Goal: Task Accomplishment & Management: Manage account settings

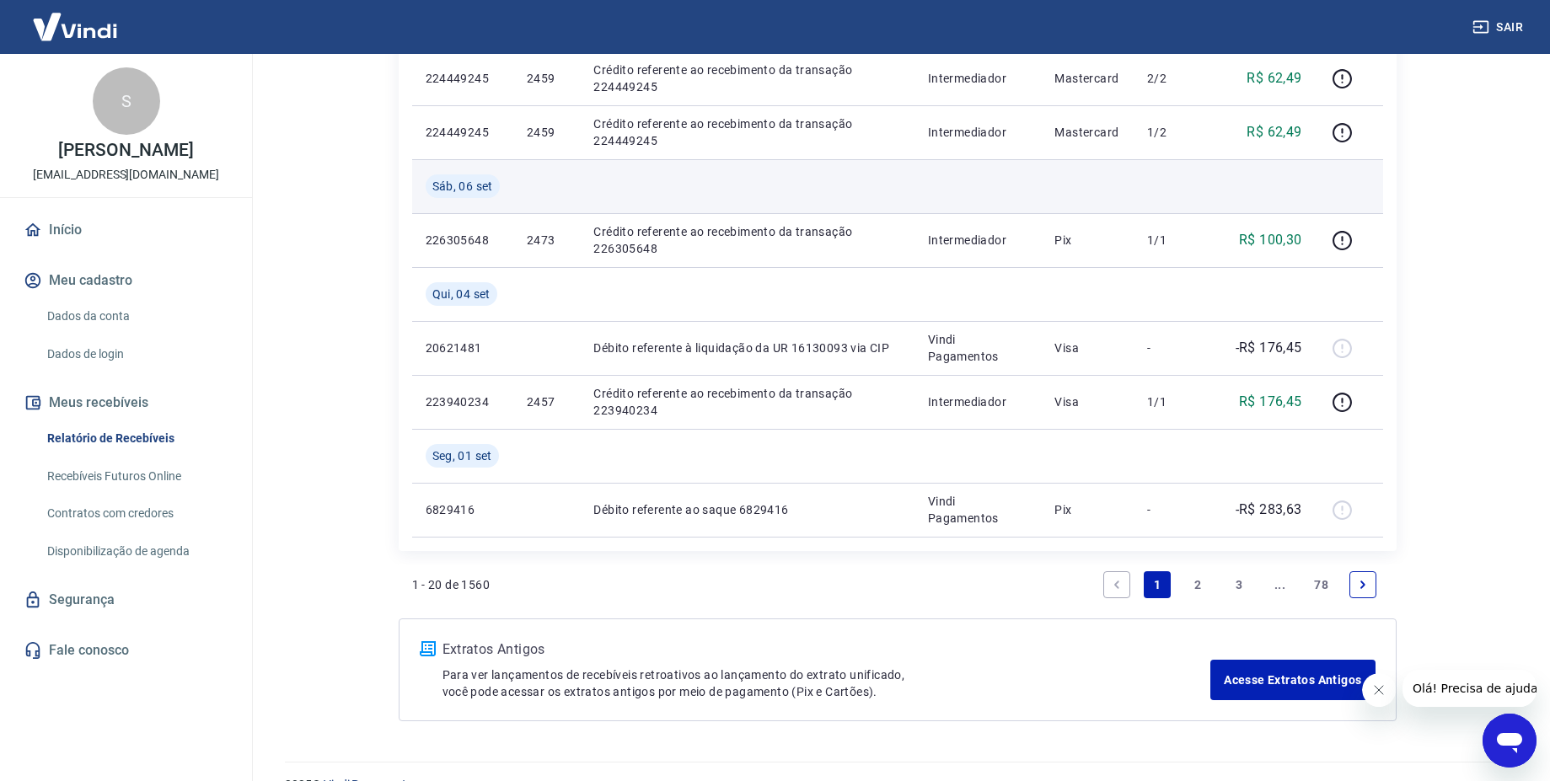
scroll to position [1297, 0]
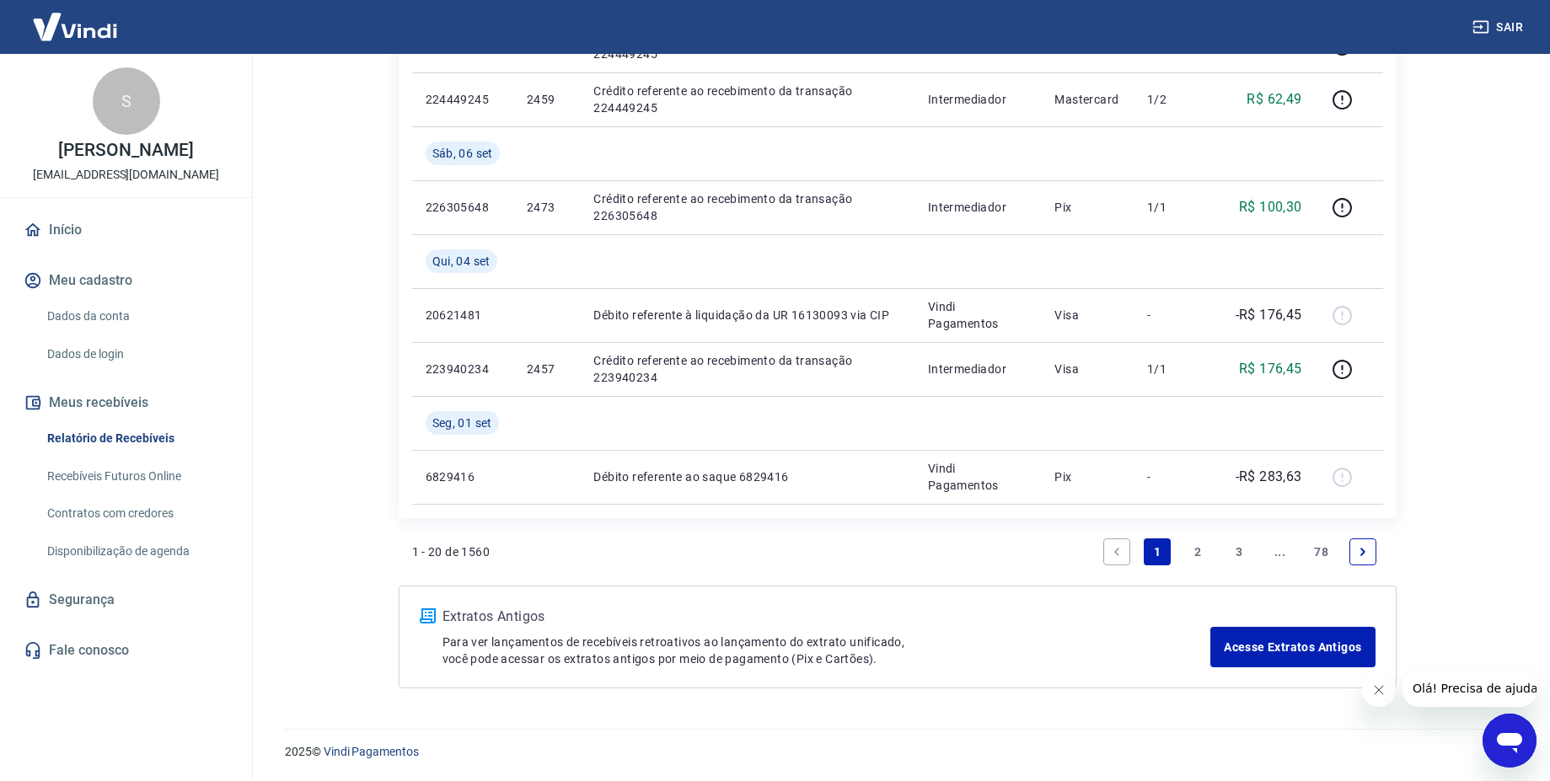
click at [1196, 553] on link "2" at bounding box center [1198, 551] width 27 height 27
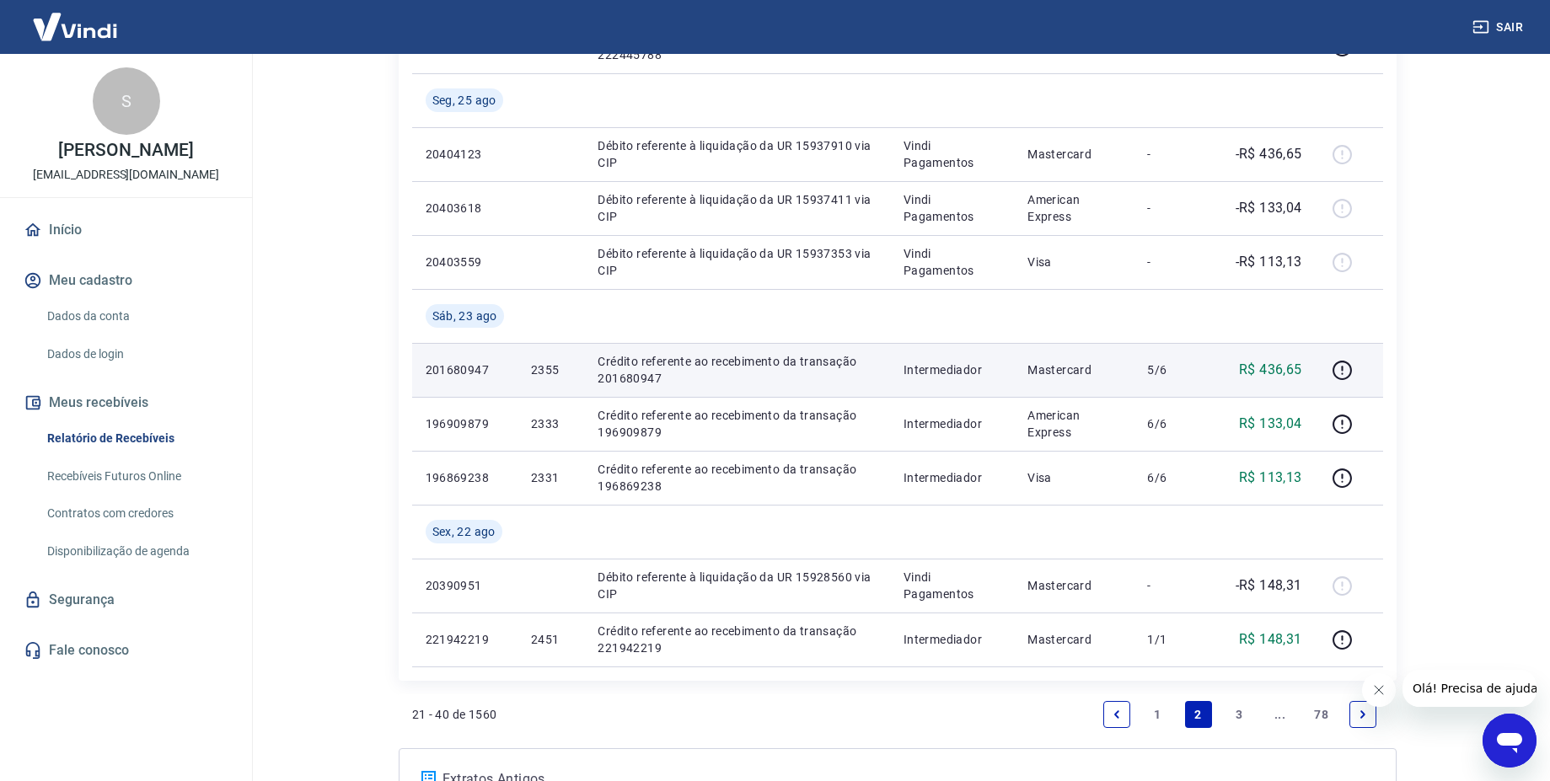
scroll to position [1214, 0]
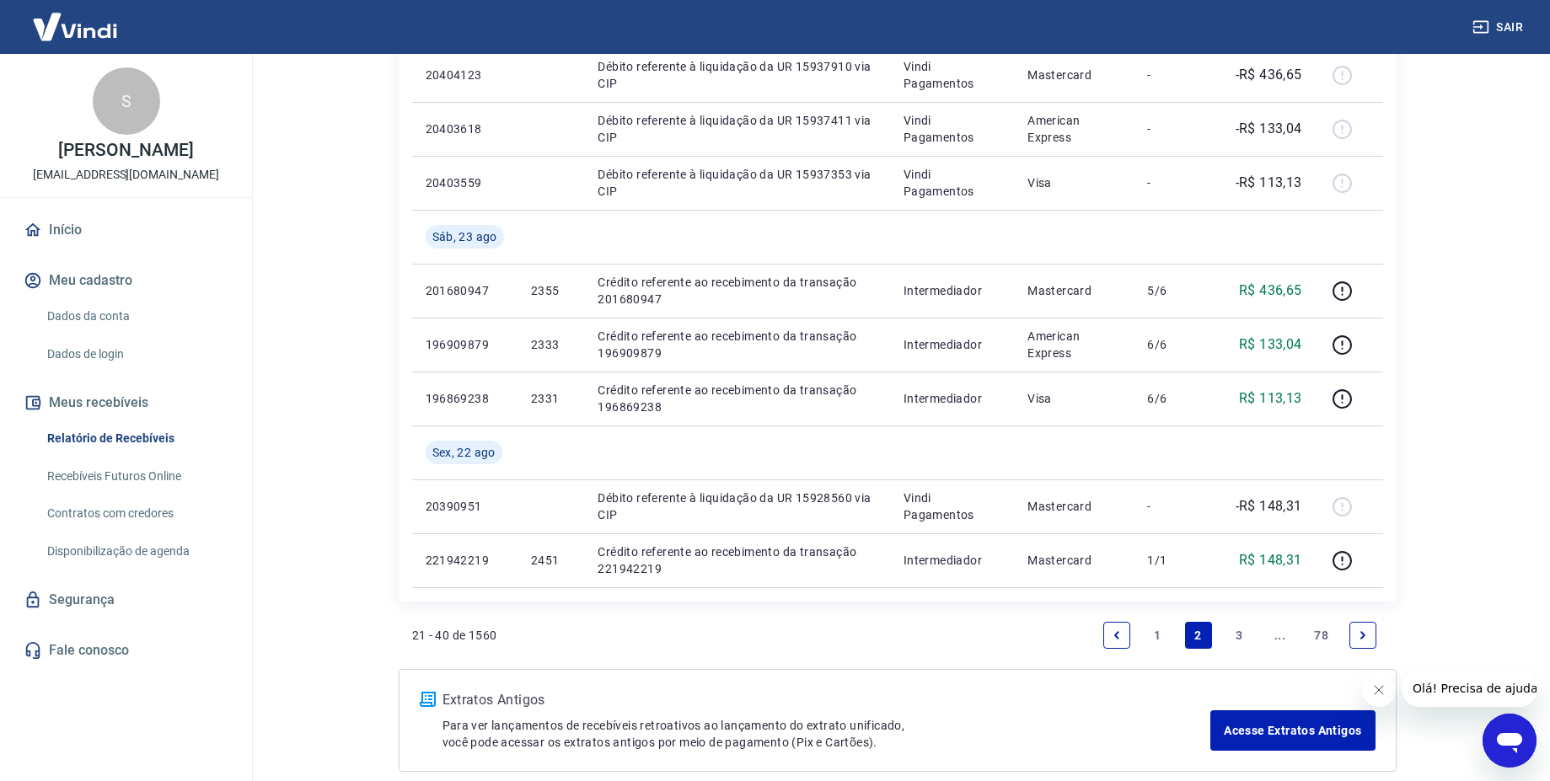
click at [1237, 638] on link "3" at bounding box center [1238, 635] width 27 height 27
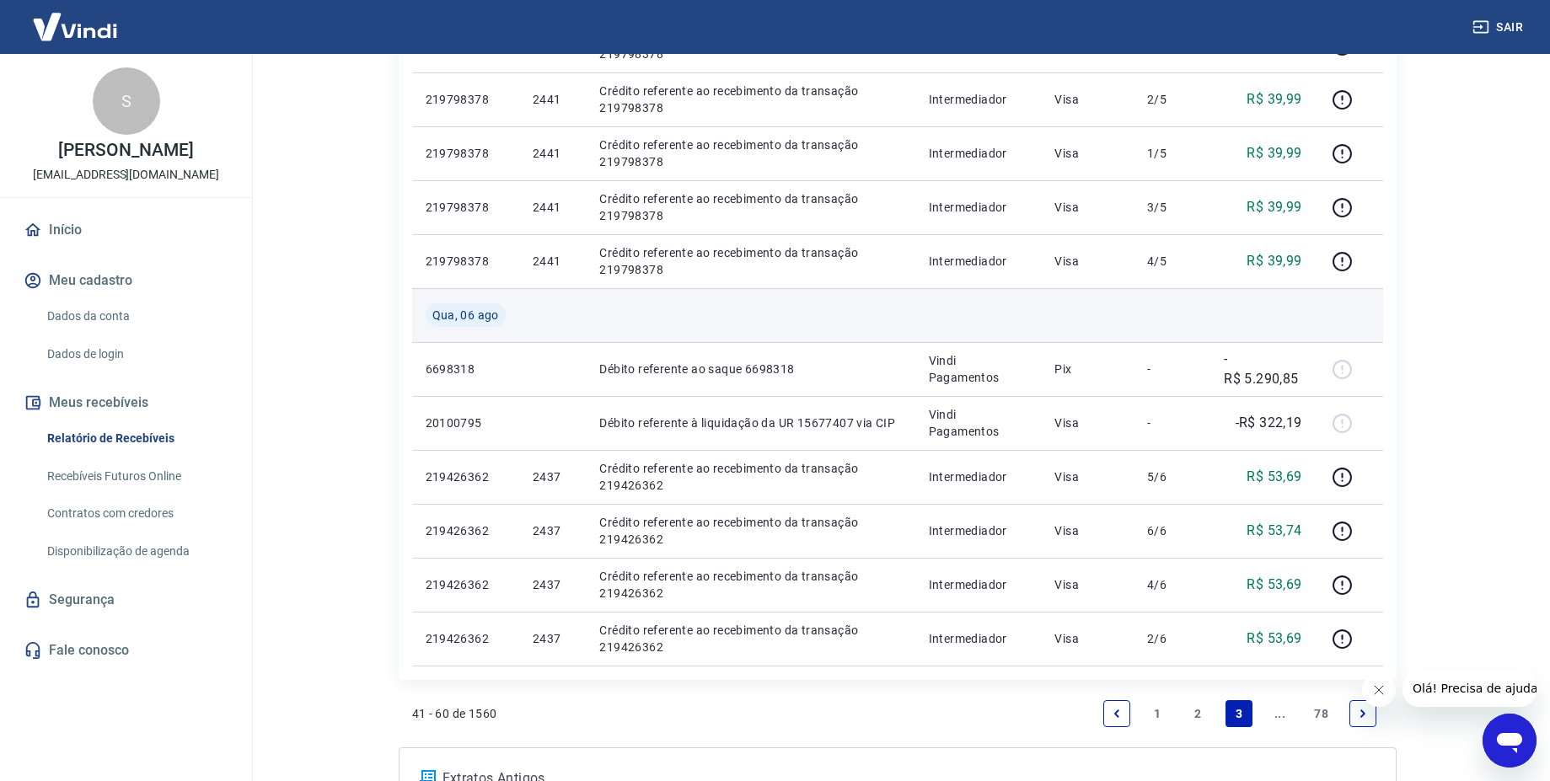
scroll to position [1112, 0]
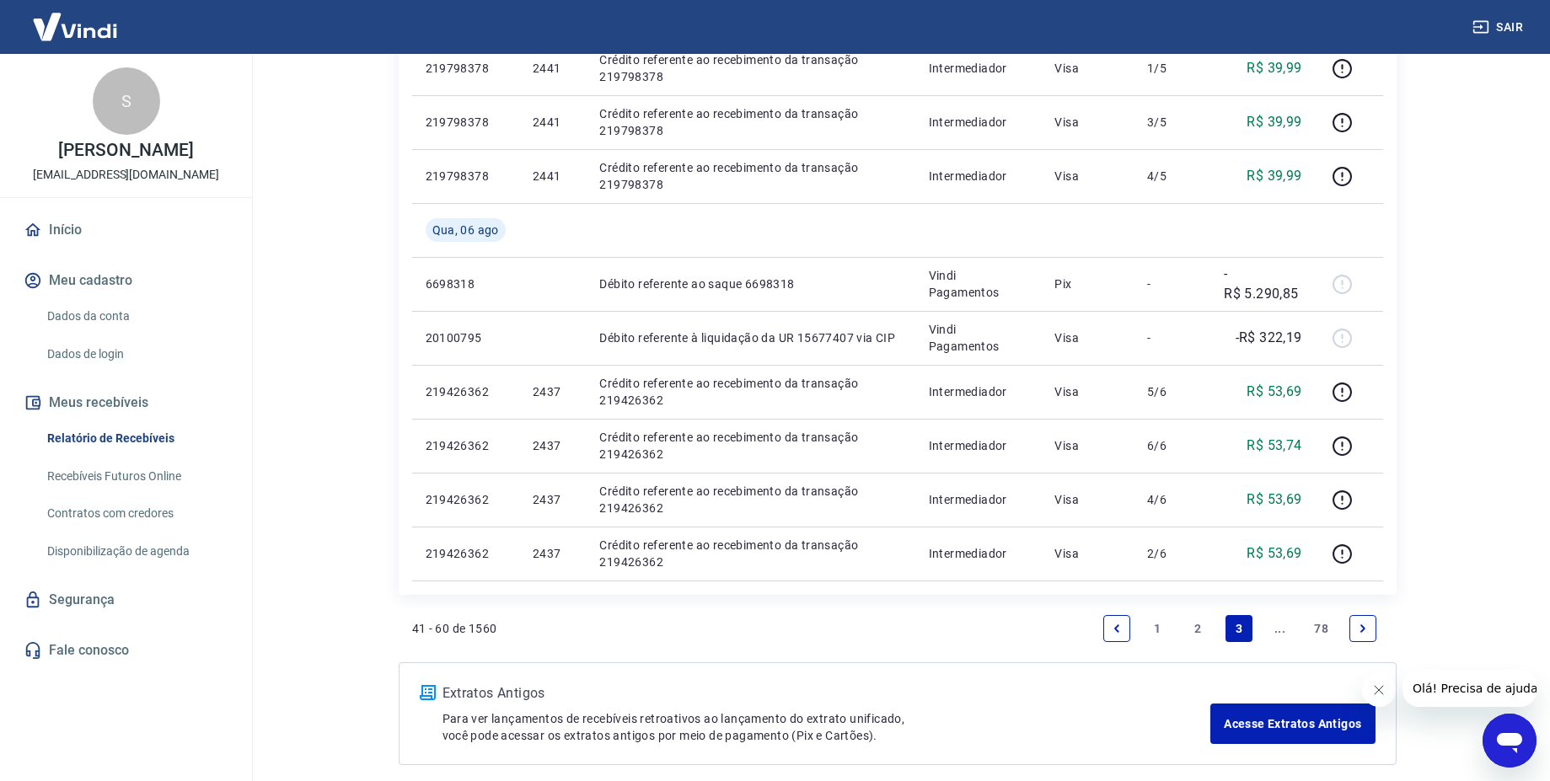
click at [1193, 623] on link "2" at bounding box center [1198, 628] width 27 height 27
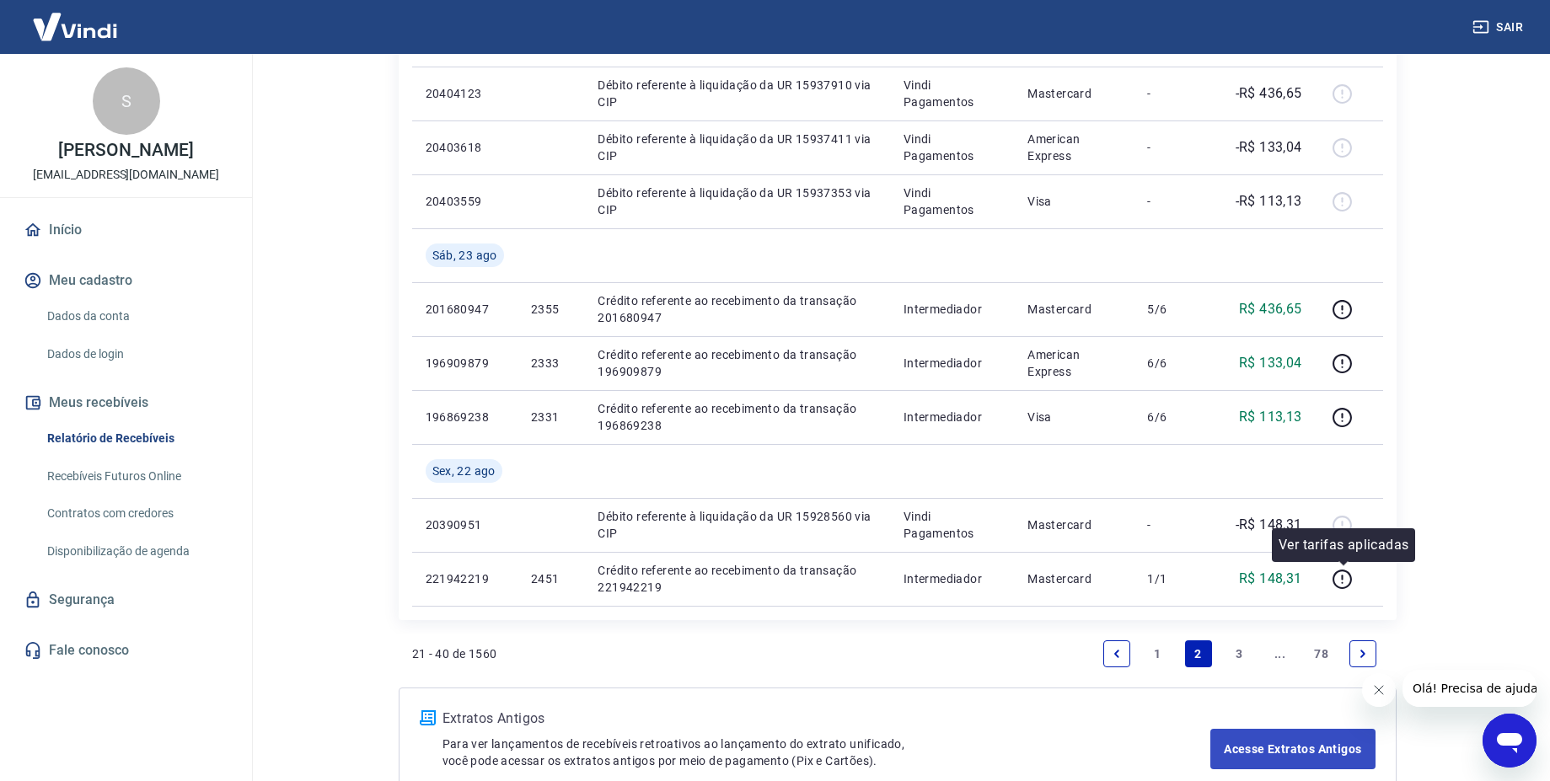
scroll to position [1297, 0]
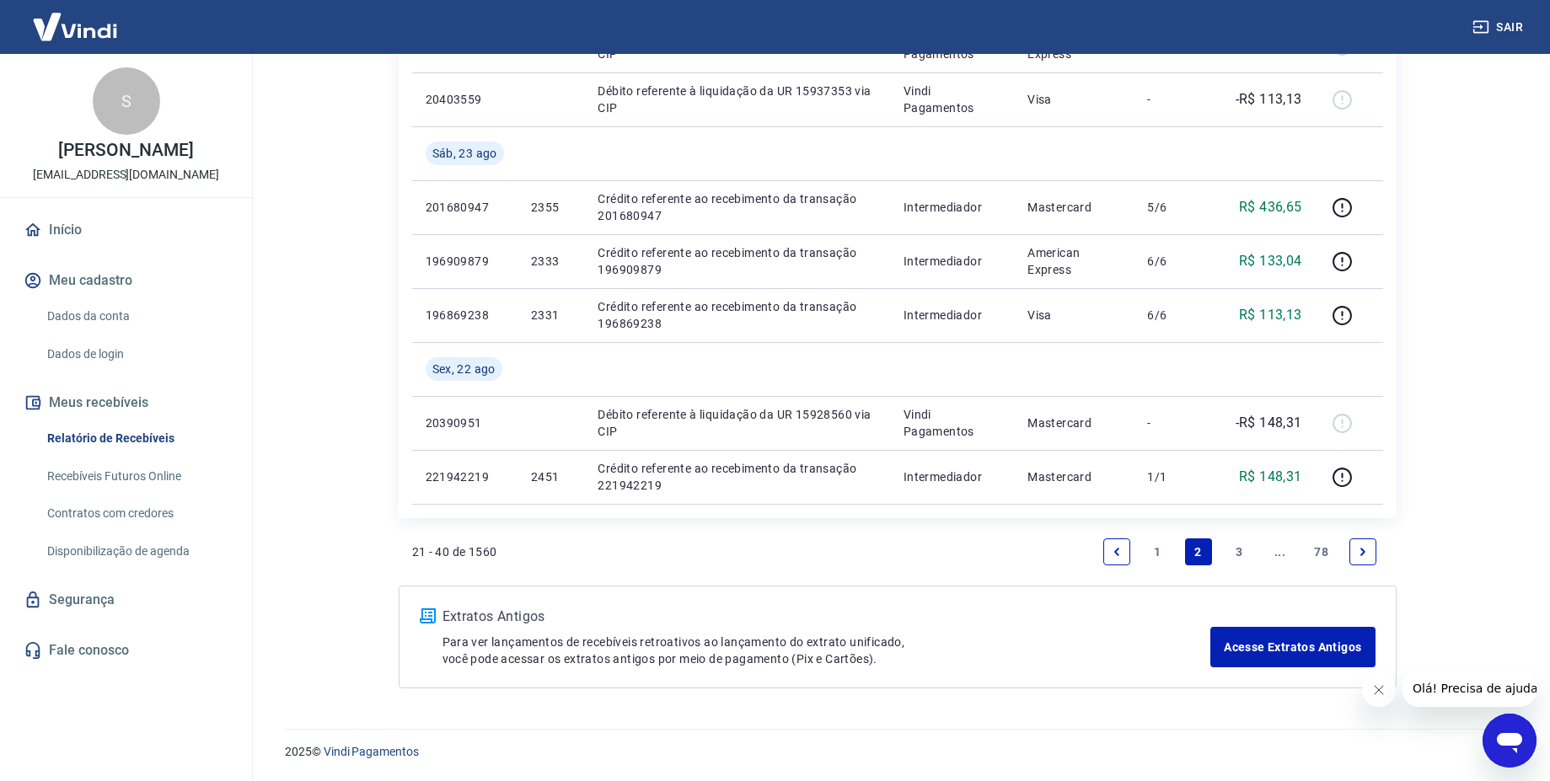
click at [1240, 548] on link "3" at bounding box center [1238, 551] width 27 height 27
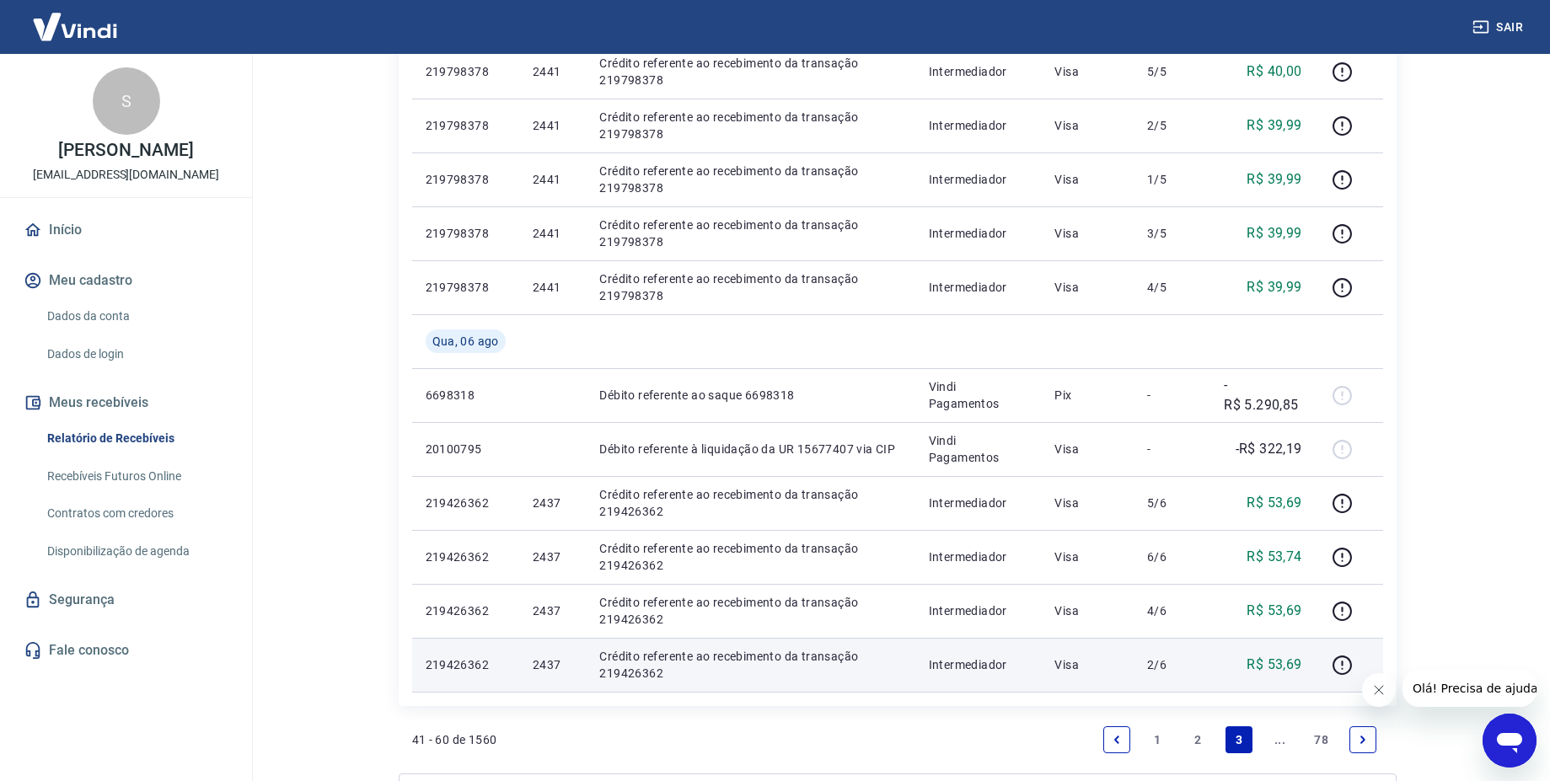
scroll to position [1189, 0]
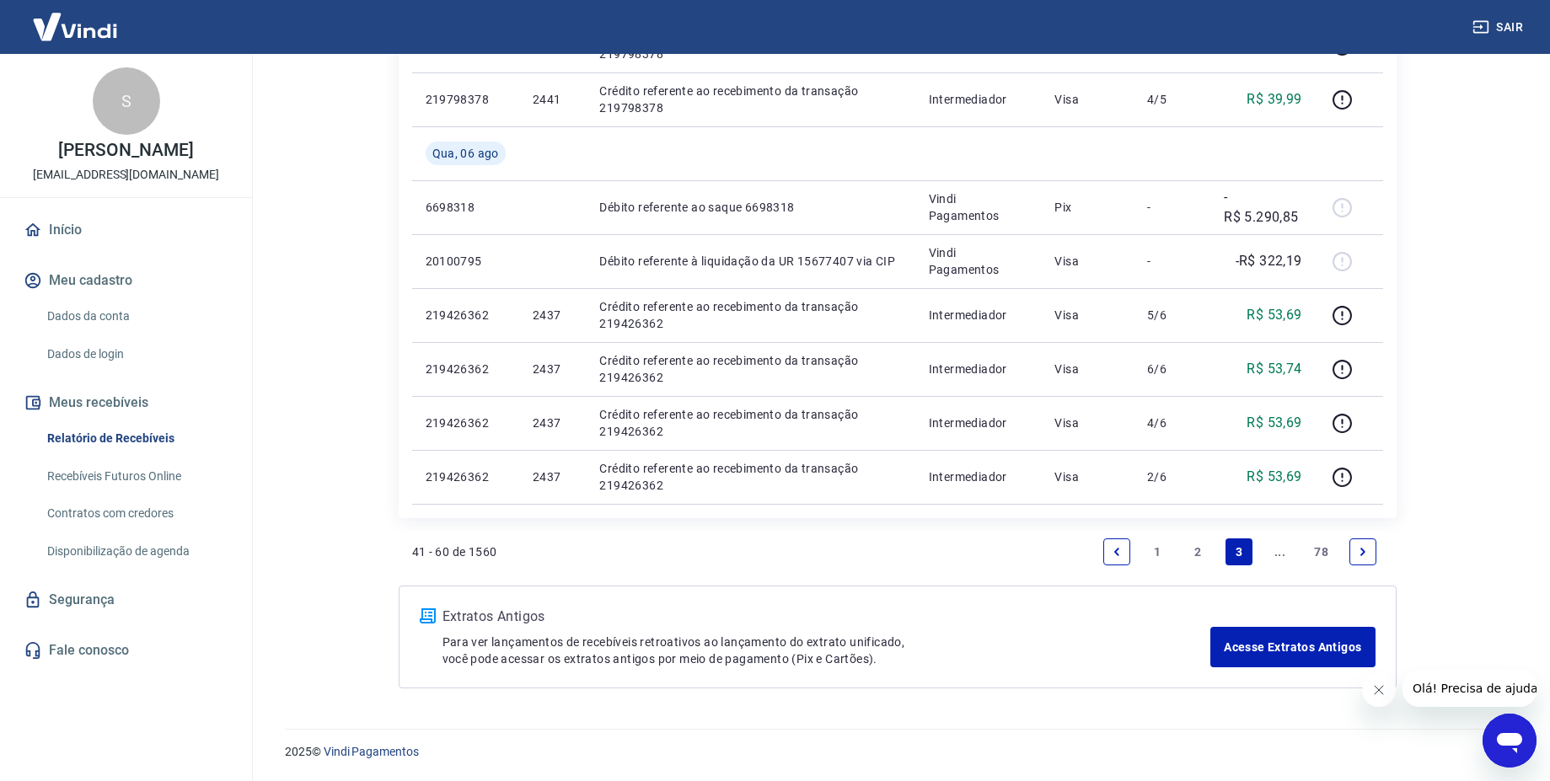
click at [1161, 542] on link "1" at bounding box center [1157, 551] width 27 height 27
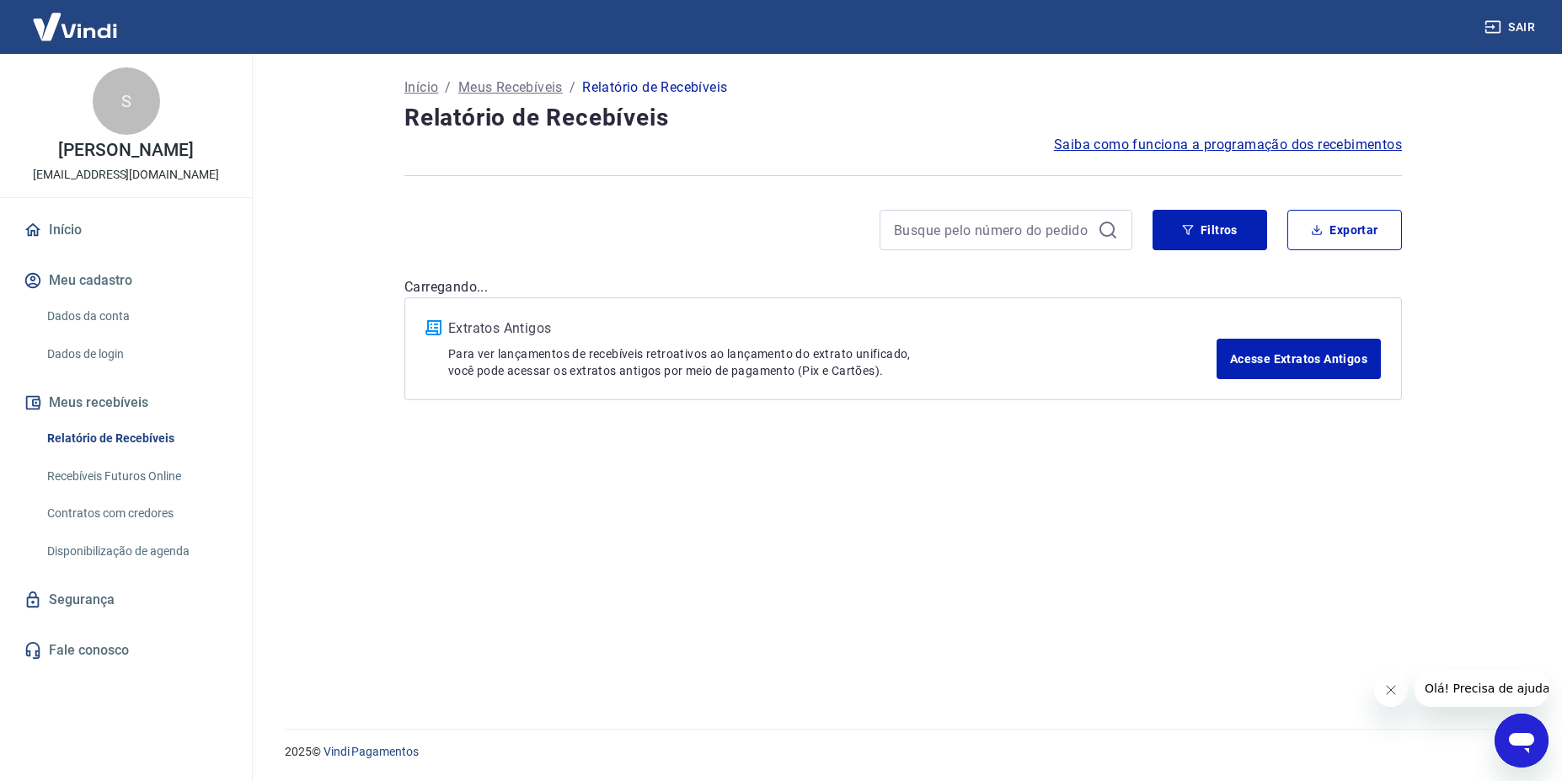
click at [1154, 555] on div "Início / Meus Recebíveis / Relatório de Recebíveis Relatório de Recebíveis Saib…" at bounding box center [903, 381] width 1038 height 655
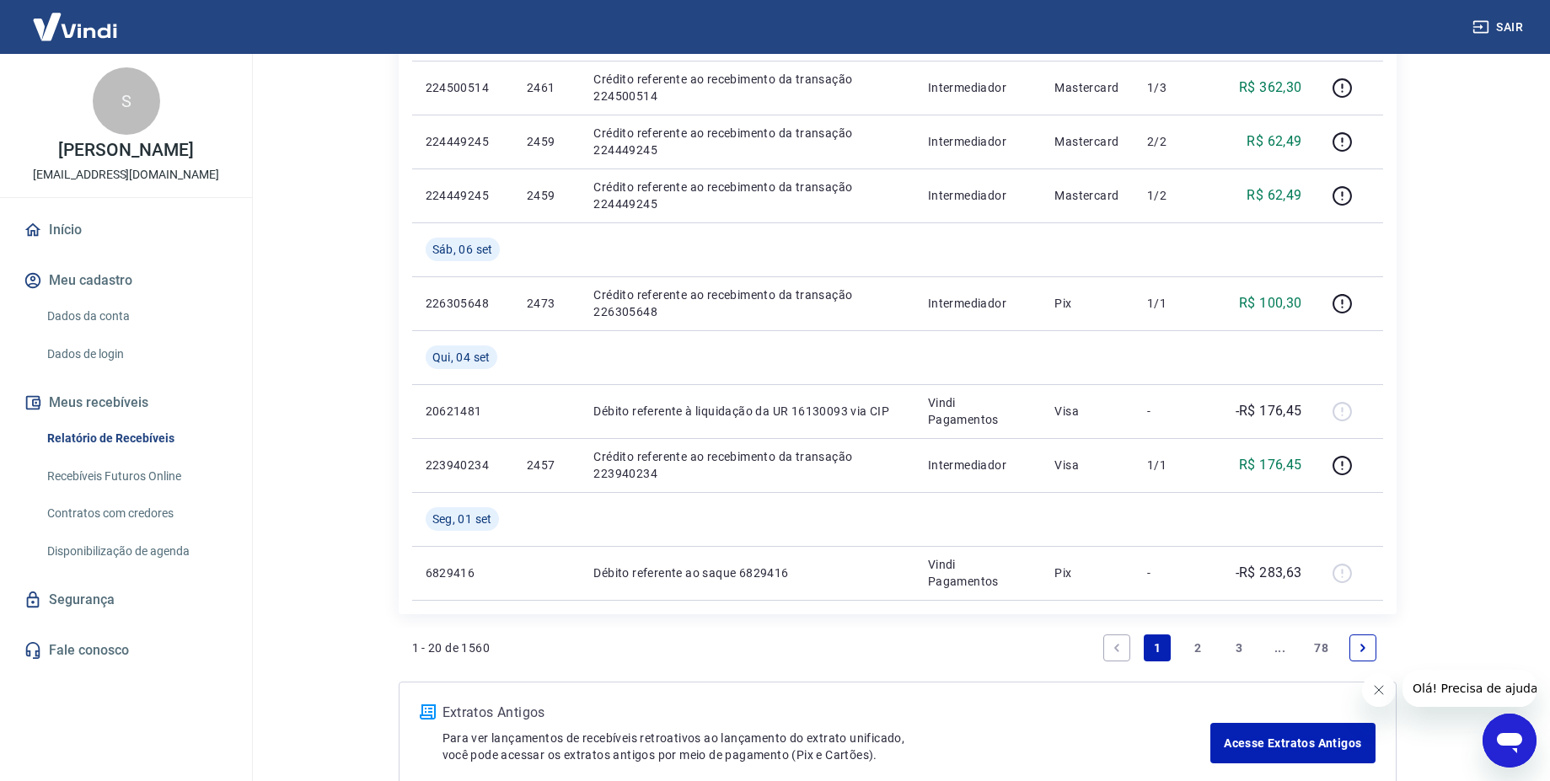
scroll to position [1297, 0]
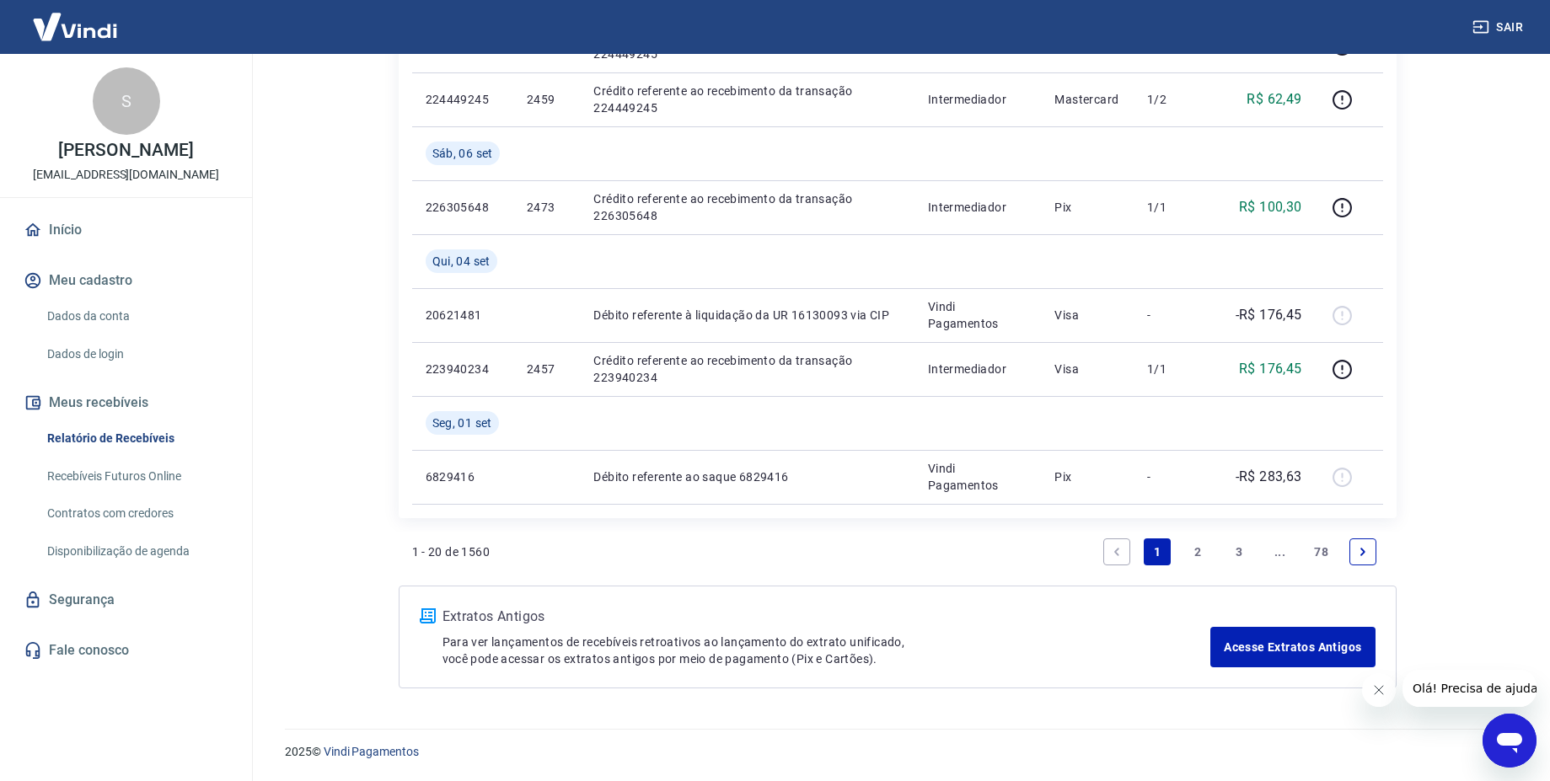
click at [1191, 551] on link "2" at bounding box center [1198, 551] width 27 height 27
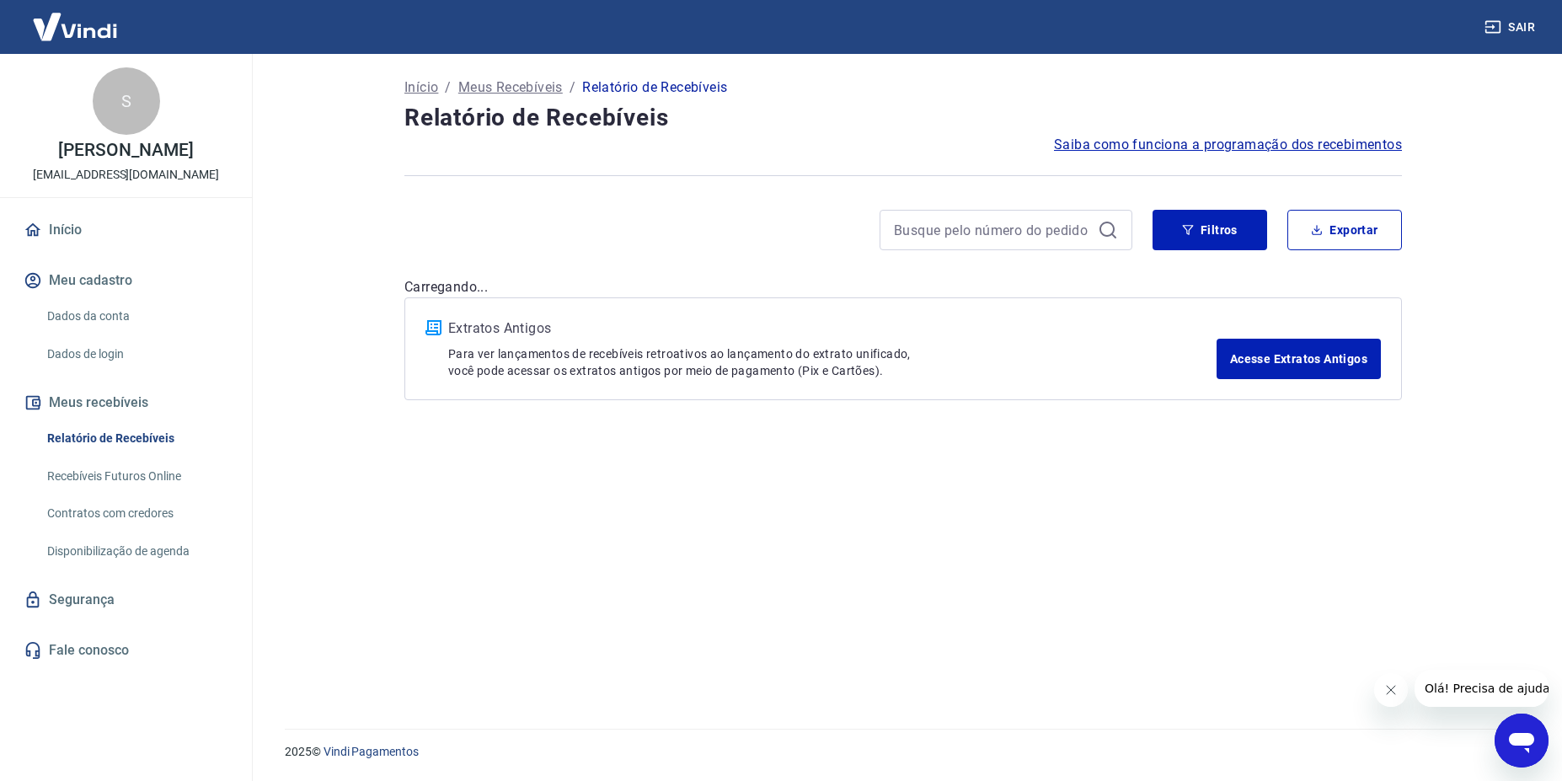
click at [1198, 557] on div "Início / Meus Recebíveis / Relatório de Recebíveis Relatório de Recebíveis Saib…" at bounding box center [903, 381] width 1038 height 655
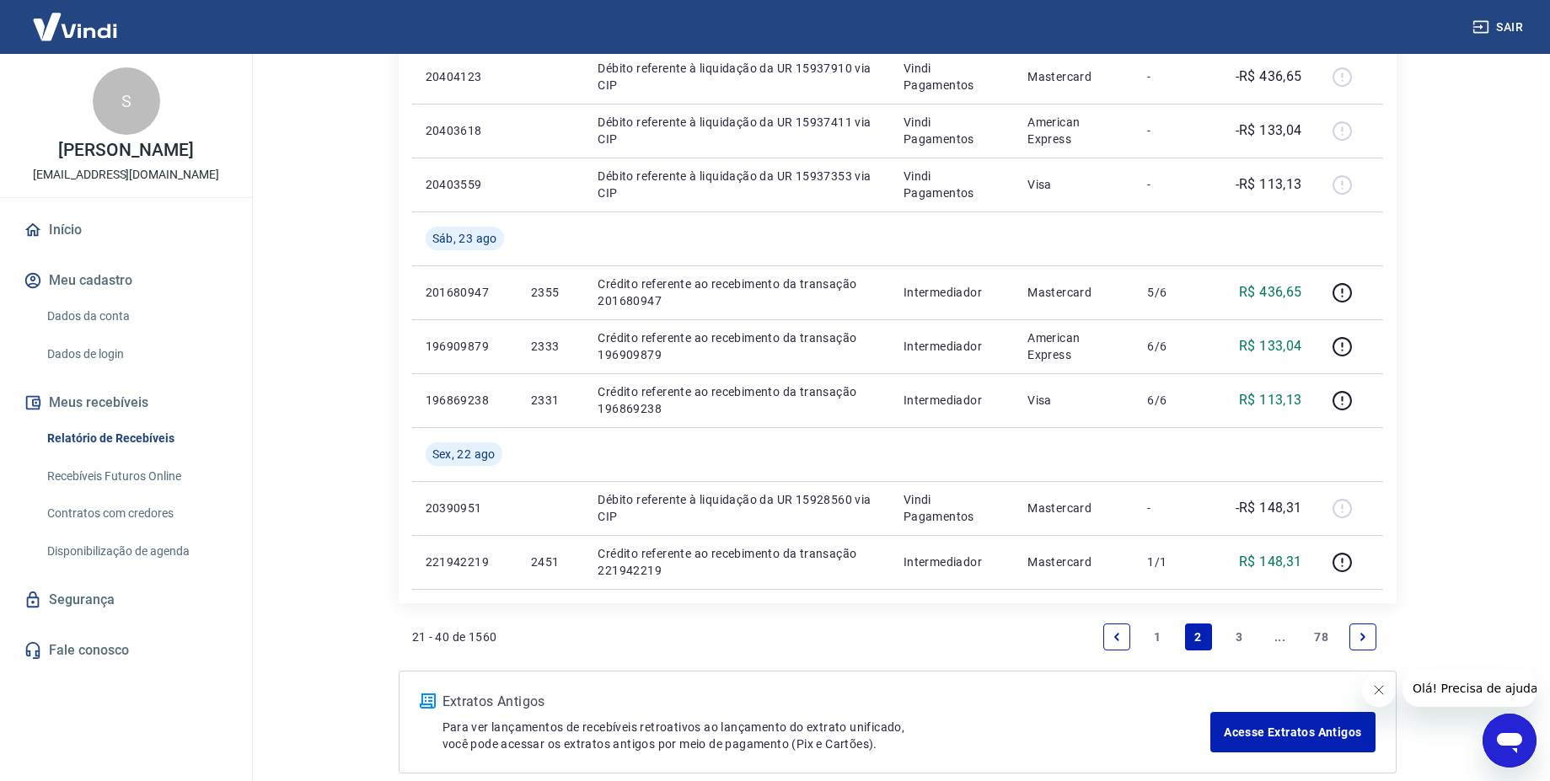
scroll to position [1214, 0]
